Goal: Task Accomplishment & Management: Manage account settings

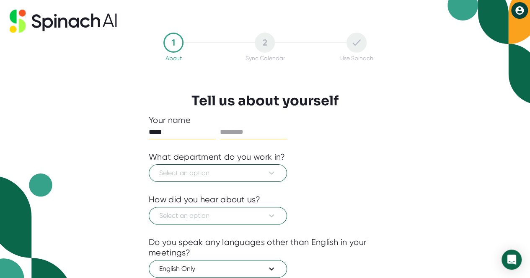
type input "*****"
click at [262, 134] on input "text" at bounding box center [253, 132] width 67 height 13
type input "*******"
click at [234, 177] on span "Select an option" at bounding box center [217, 173] width 117 height 10
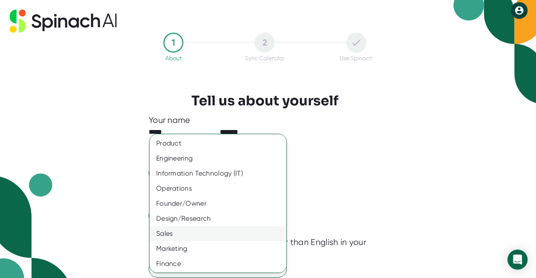
click at [186, 233] on div "Sales" at bounding box center [220, 233] width 143 height 15
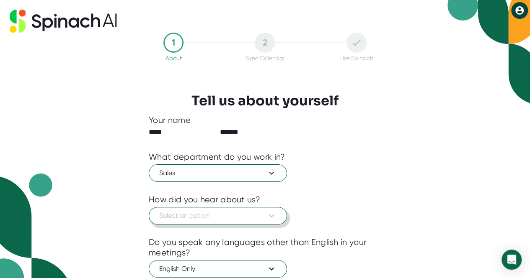
click at [193, 221] on button "Select an option" at bounding box center [218, 216] width 138 height 18
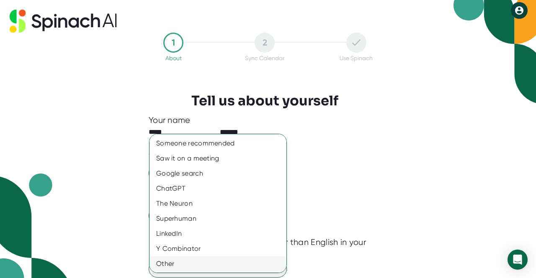
click at [169, 266] on div "Other" at bounding box center [220, 264] width 143 height 15
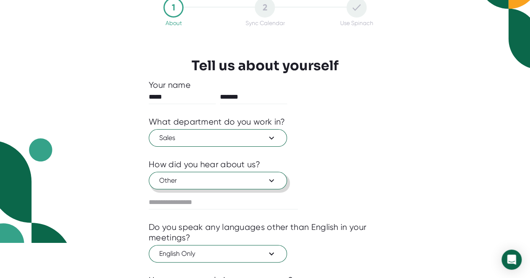
scroll to position [84, 0]
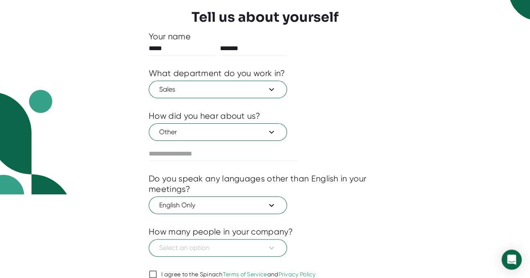
click at [180, 165] on div at bounding box center [265, 167] width 232 height 13
click at [194, 156] on input "text" at bounding box center [223, 153] width 149 height 13
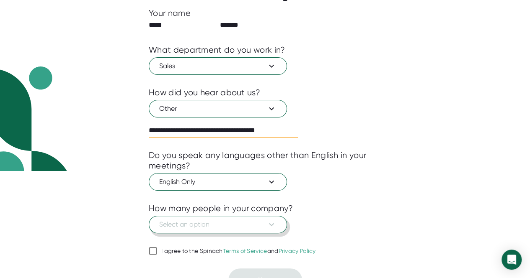
scroll to position [119, 0]
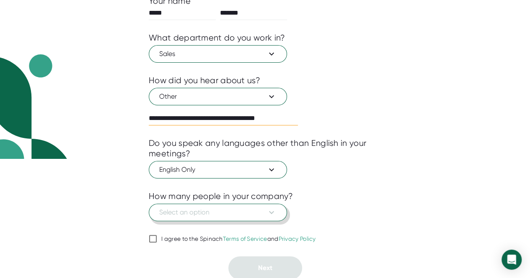
type input "**********"
click at [273, 211] on icon at bounding box center [271, 212] width 5 height 3
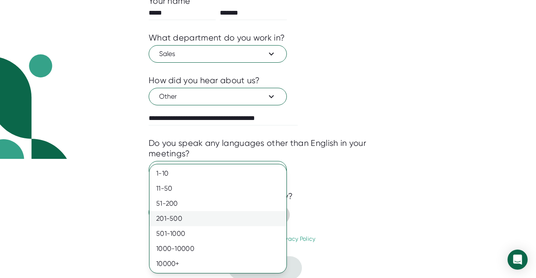
click at [182, 216] on div "201-500" at bounding box center [217, 218] width 137 height 15
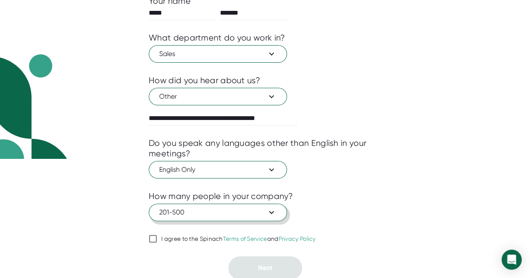
click at [155, 238] on input "I agree to the Spinach Terms of Service and Privacy Policy" at bounding box center [153, 239] width 8 height 10
checkbox input "true"
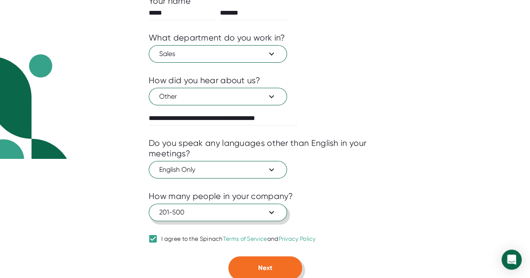
click at [274, 257] on button "Next" at bounding box center [265, 268] width 74 height 23
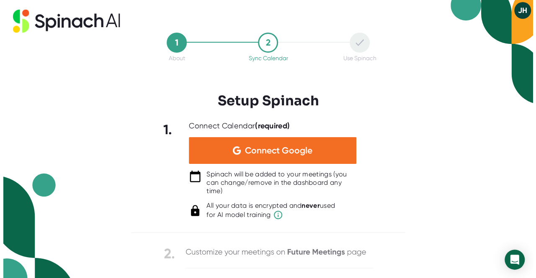
scroll to position [0, 0]
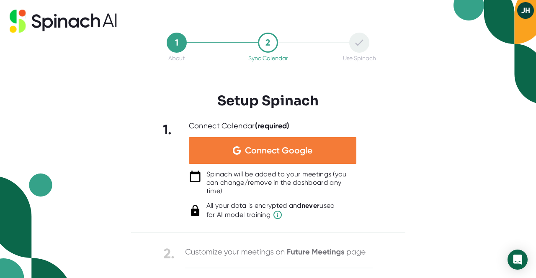
click at [309, 154] on span "Connect Google" at bounding box center [278, 151] width 67 height 8
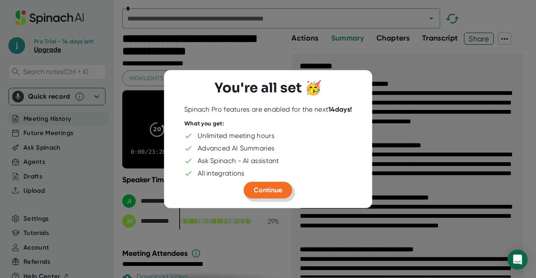
click at [268, 194] on span "Continue" at bounding box center [268, 190] width 28 height 8
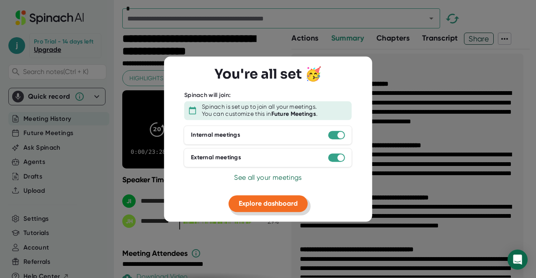
click at [270, 204] on span "Explore dashboard" at bounding box center [268, 204] width 59 height 8
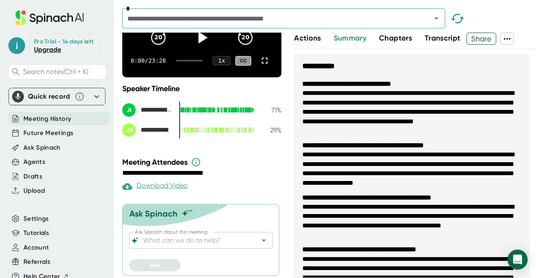
scroll to position [100, 0]
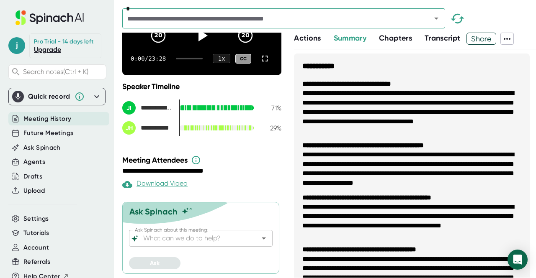
click at [44, 54] on link "Upgrade" at bounding box center [47, 50] width 27 height 8
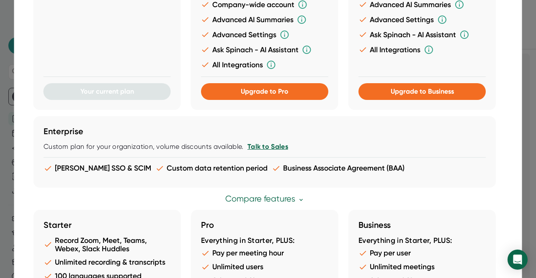
scroll to position [29, 0]
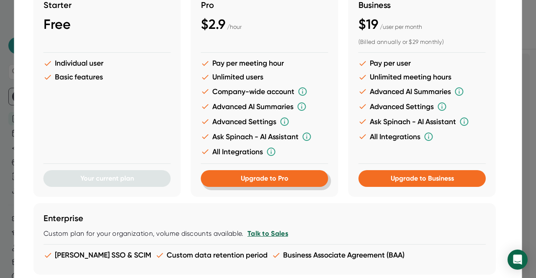
click at [243, 182] on span "Upgrade to Pro" at bounding box center [265, 179] width 48 height 8
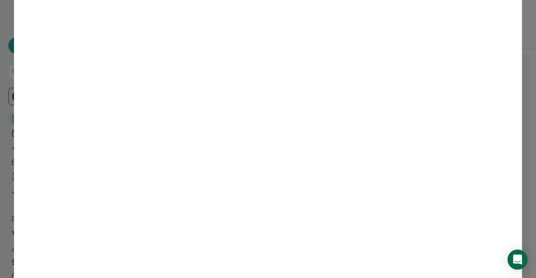
scroll to position [0, 0]
